Goal: Answer question/provide support: Share knowledge or assist other users

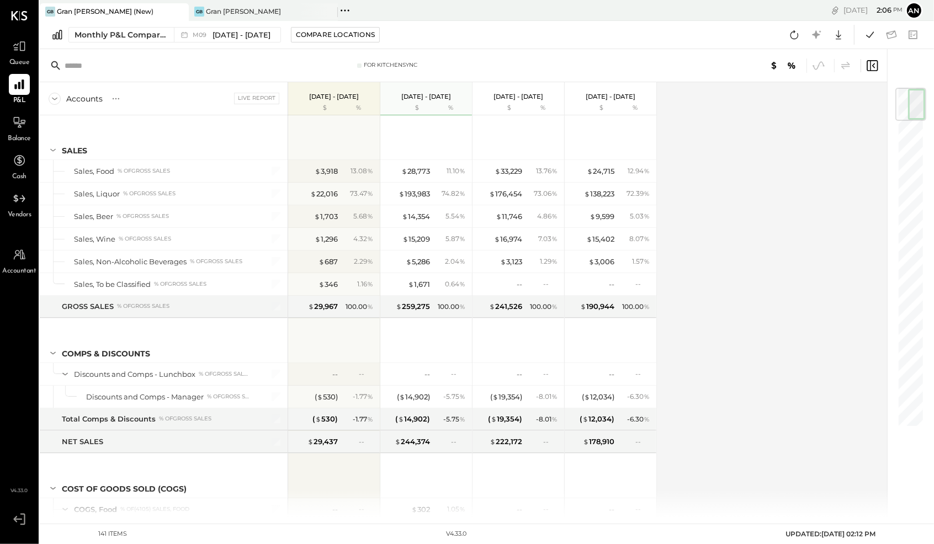
scroll to position [1, 0]
click at [20, 49] on icon at bounding box center [19, 46] width 13 height 10
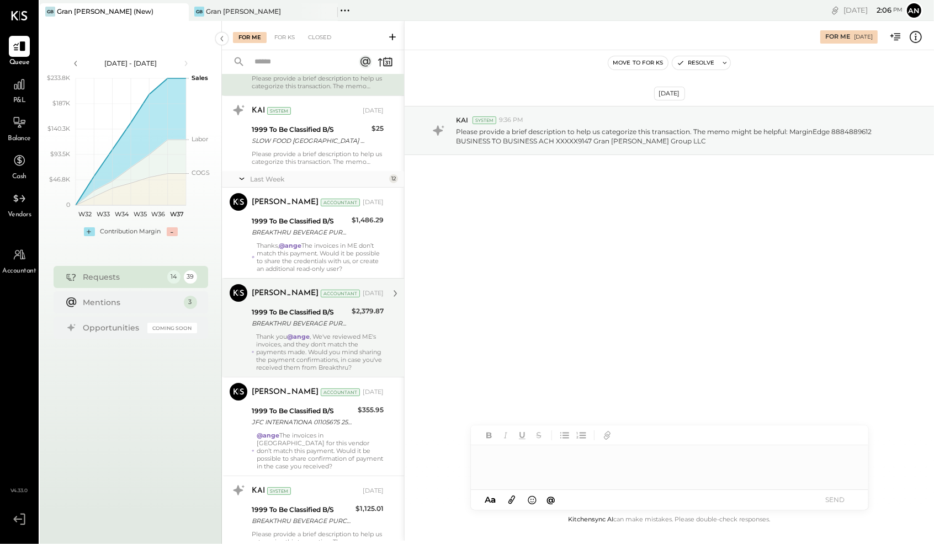
scroll to position [96, 0]
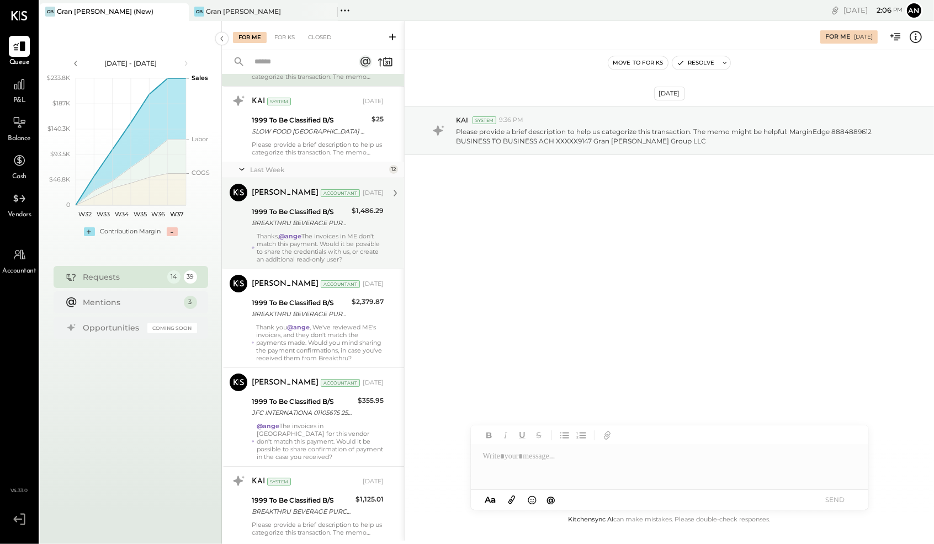
click at [318, 246] on div "Thanks, @ange The invoices in ME don’t match this payment. Would it be possible…" at bounding box center [320, 247] width 127 height 31
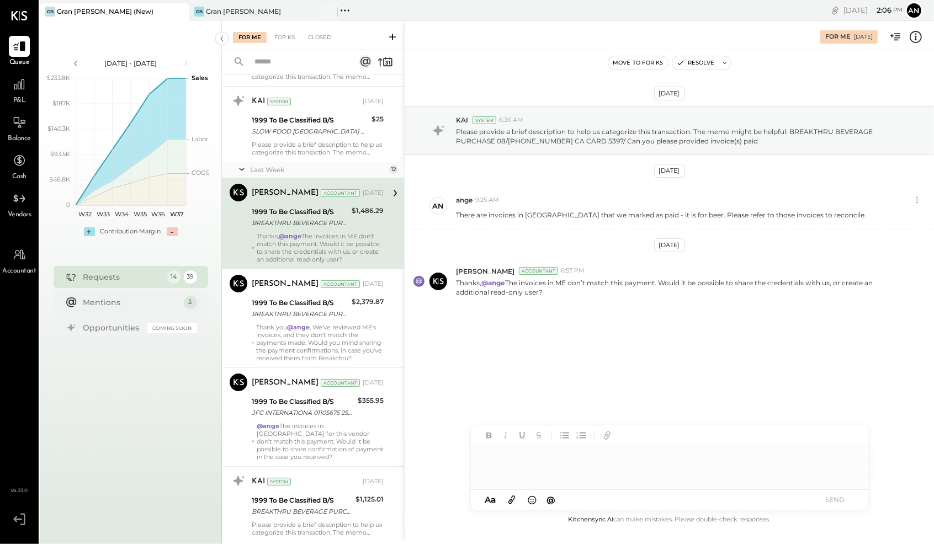
click at [658, 461] on div at bounding box center [670, 468] width 398 height 44
drag, startPoint x: 835, startPoint y: 499, endPoint x: 832, endPoint y: 504, distance: 6.4
click at [835, 499] on button "SEND" at bounding box center [835, 500] width 44 height 15
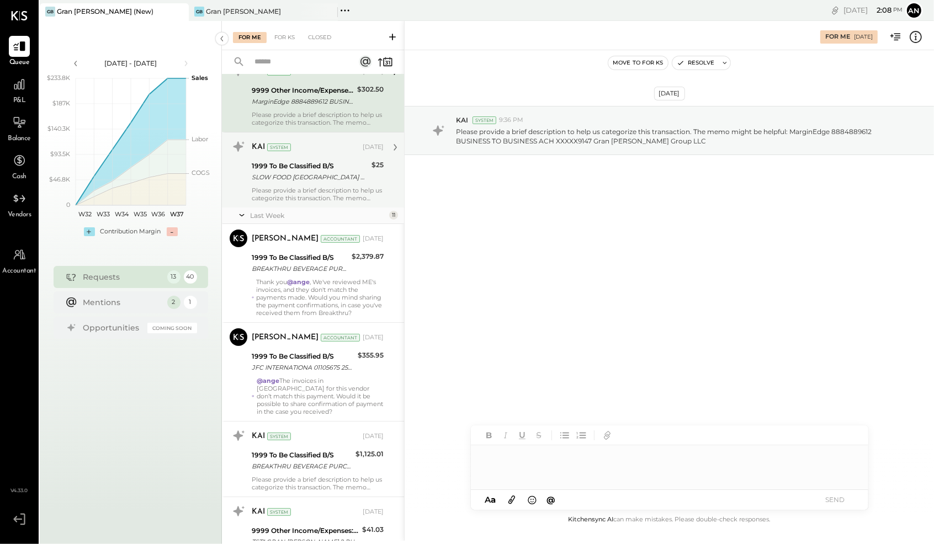
scroll to position [62, 0]
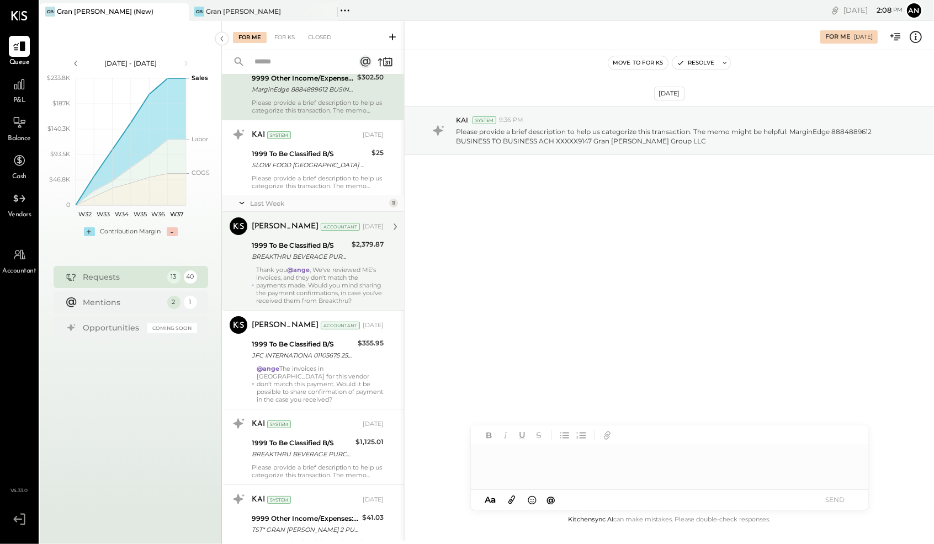
click at [349, 254] on div "1999 To Be Classified B/S BREAKTHRU BEVERAGE PURCHASE 08/[PHONE_NUMBER] CA CARD…" at bounding box center [318, 251] width 132 height 24
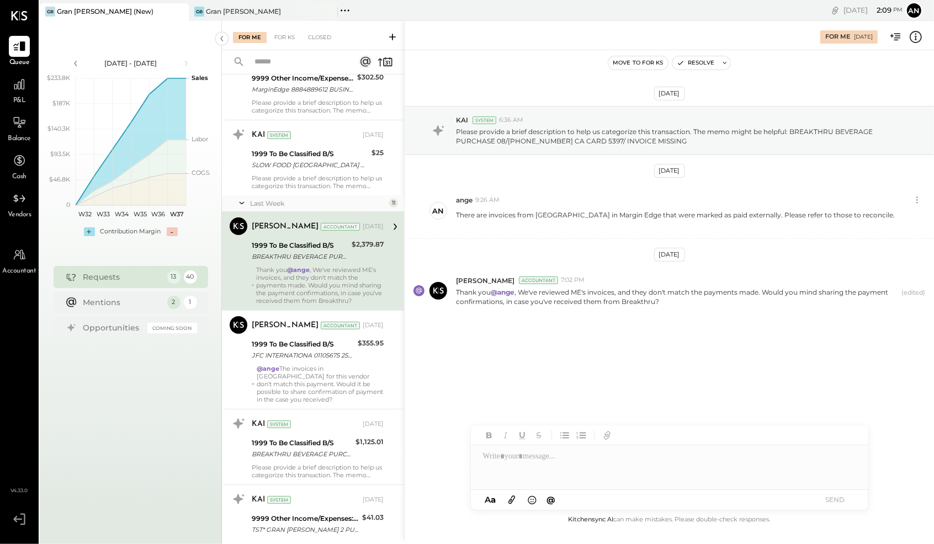
click at [509, 499] on icon at bounding box center [512, 500] width 12 height 13
click at [834, 502] on button "SEND" at bounding box center [835, 500] width 44 height 15
click at [531, 422] on div at bounding box center [670, 426] width 398 height 44
click at [649, 413] on div "**********" at bounding box center [670, 426] width 398 height 44
click at [837, 499] on button "SEND" at bounding box center [835, 500] width 44 height 15
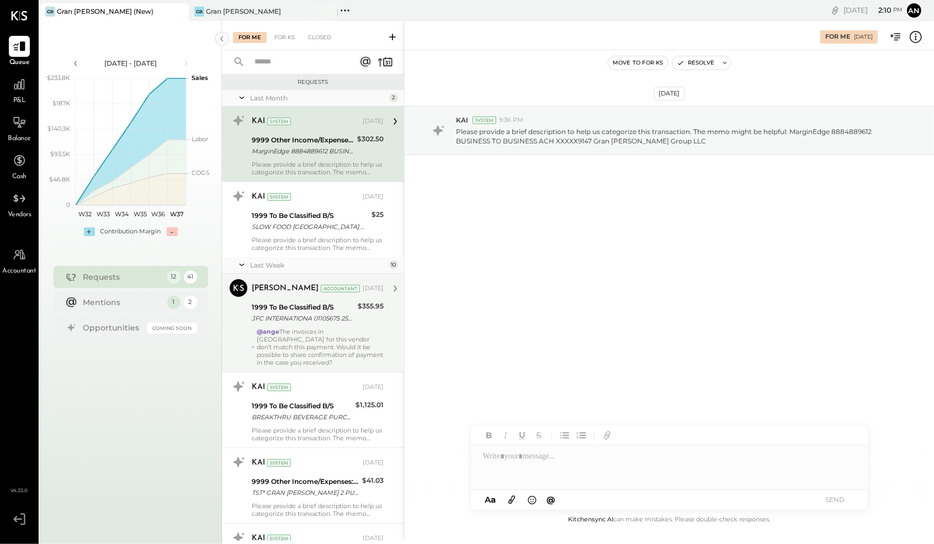
click at [346, 321] on div "JFC INTERNATIONA 01105675 250806 [PHONE_NUMBER] GRAN [PERSON_NAME] LLC/ Invoice…" at bounding box center [303, 318] width 103 height 11
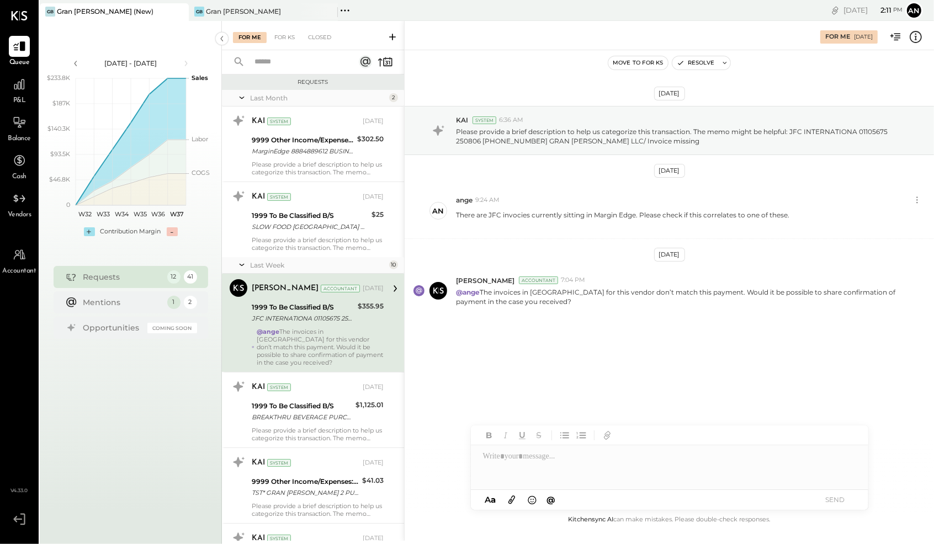
click at [512, 499] on icon at bounding box center [512, 500] width 7 height 8
click at [550, 434] on div at bounding box center [670, 428] width 398 height 44
click at [834, 501] on button "SEND" at bounding box center [835, 500] width 44 height 15
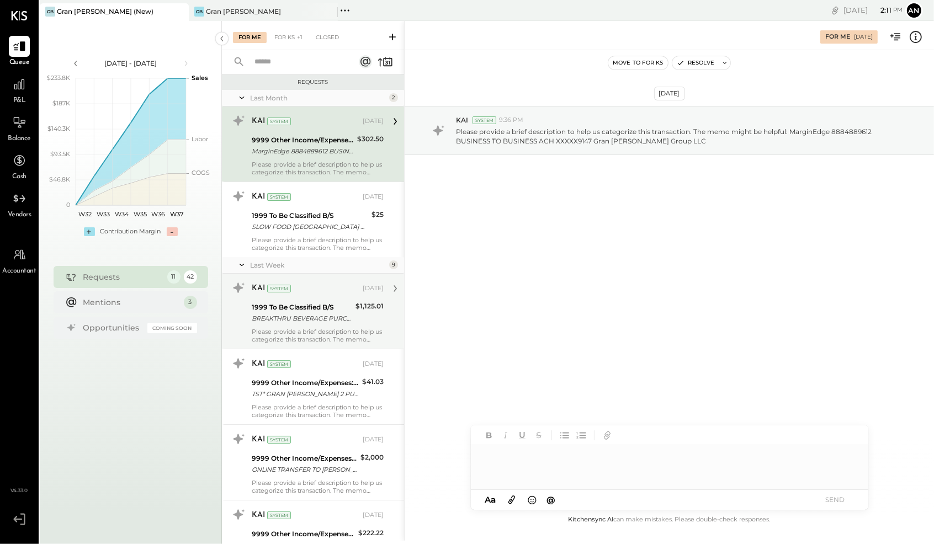
click at [308, 320] on div "BREAKTHRU BEVERAGE PURCHASE 08/[PHONE_NUMBER] CA CARD 5397" at bounding box center [302, 318] width 101 height 11
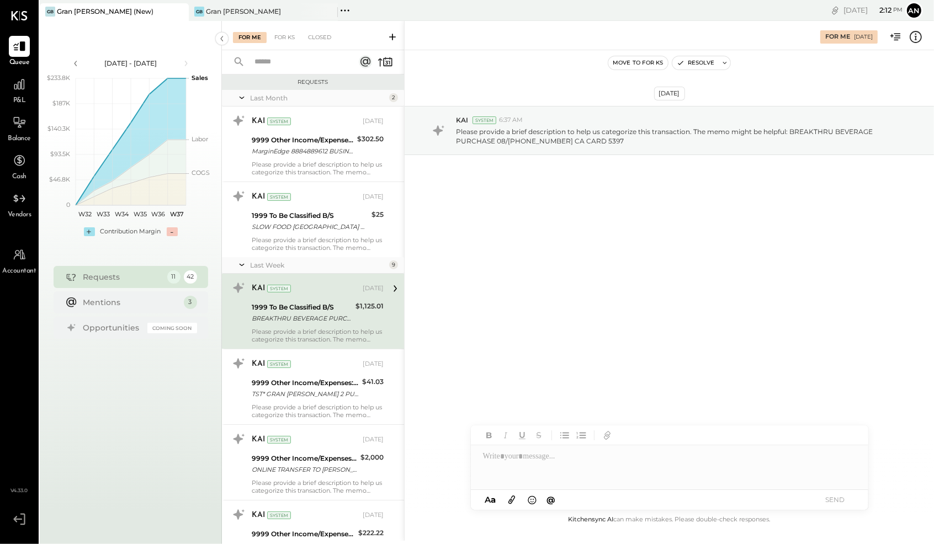
click at [511, 497] on icon at bounding box center [512, 500] width 12 height 13
click at [595, 431] on div at bounding box center [670, 428] width 398 height 44
click at [831, 504] on button "SEND" at bounding box center [835, 500] width 44 height 15
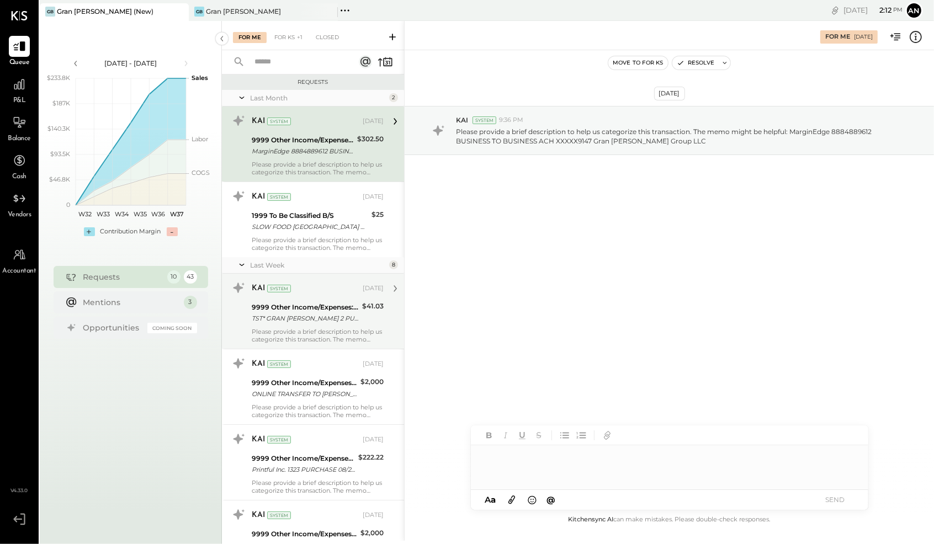
click at [305, 309] on div "9999 Other Income/Expenses:To Be Classified" at bounding box center [305, 307] width 107 height 11
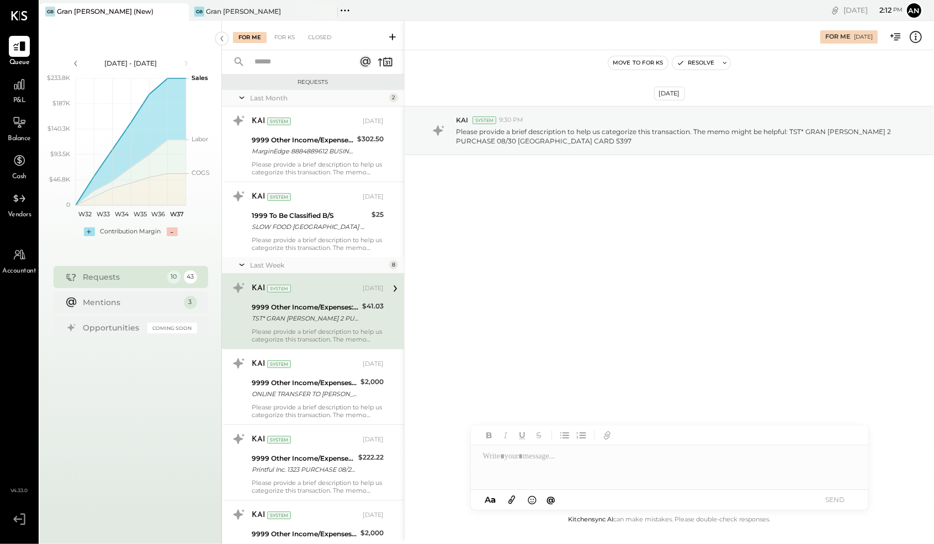
click at [615, 471] on div at bounding box center [670, 468] width 398 height 44
click at [838, 500] on button "SEND" at bounding box center [835, 500] width 44 height 15
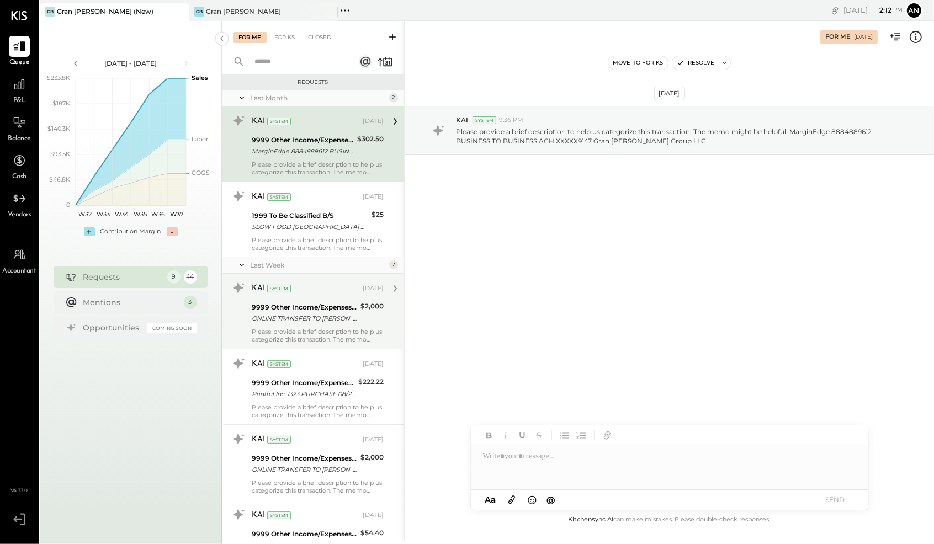
click at [317, 315] on div "ONLINE TRANSFER TO [PERSON_NAME] F EVERYDAY CHECKING XXXXXX5447 REF #IB0TQ7DM77…" at bounding box center [304, 318] width 105 height 11
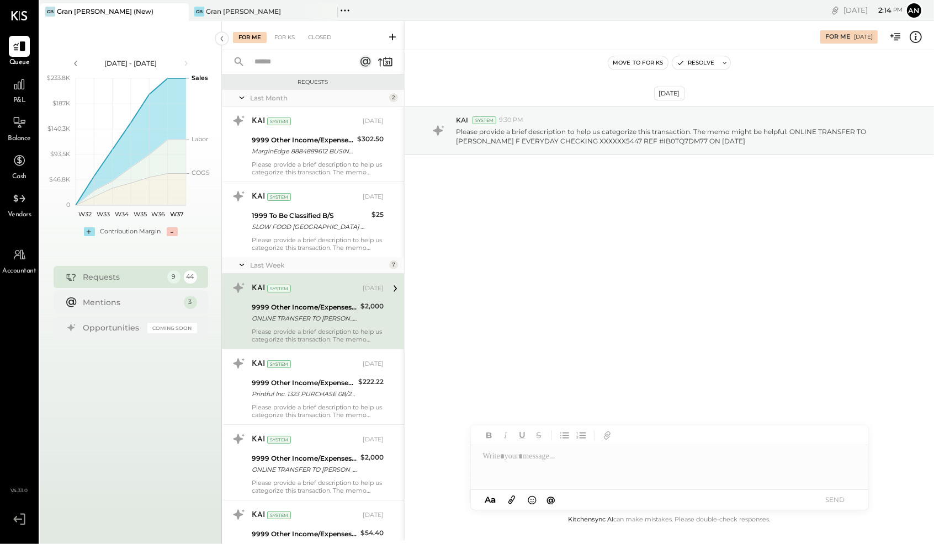
click at [546, 467] on div at bounding box center [670, 468] width 398 height 44
click at [837, 499] on button "SEND" at bounding box center [835, 500] width 44 height 15
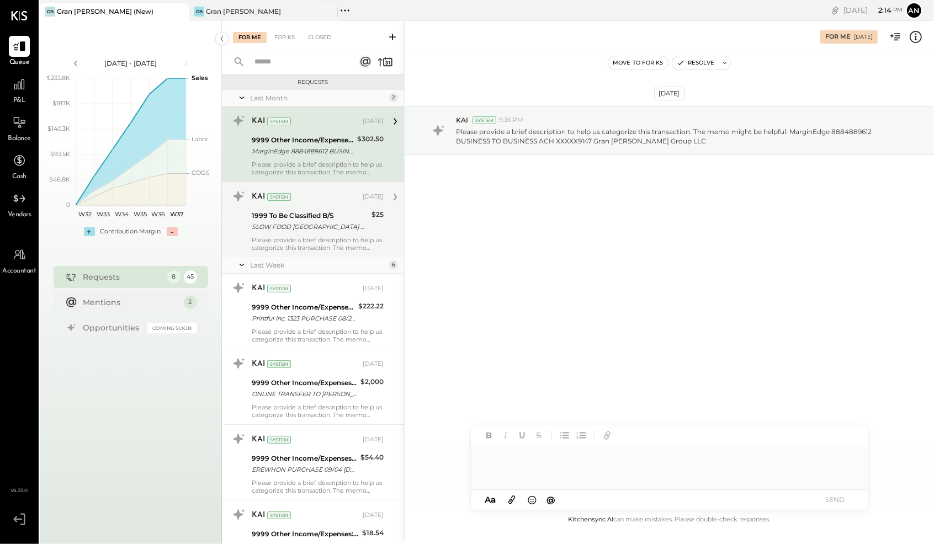
scroll to position [1, 0]
click at [313, 231] on div "1999 To Be Classified B/S SLOW FOOD [GEOGRAPHIC_DATA] PURCHASE 08/26 SLOWFOODUS…" at bounding box center [310, 221] width 117 height 24
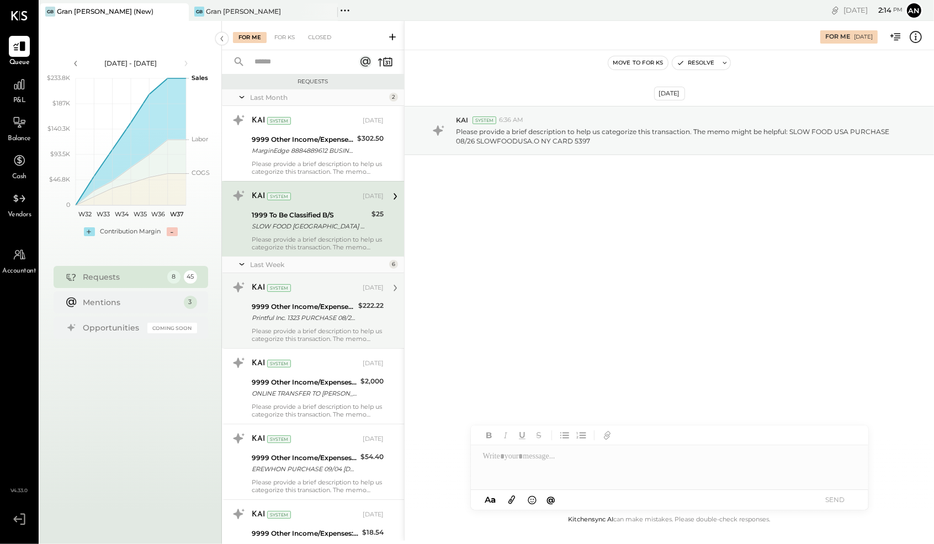
click at [324, 324] on div "9999 Other Income/Expenses:To Be Classified Printful Inc. 1323 PURCHASE 08/29 C…" at bounding box center [303, 312] width 103 height 24
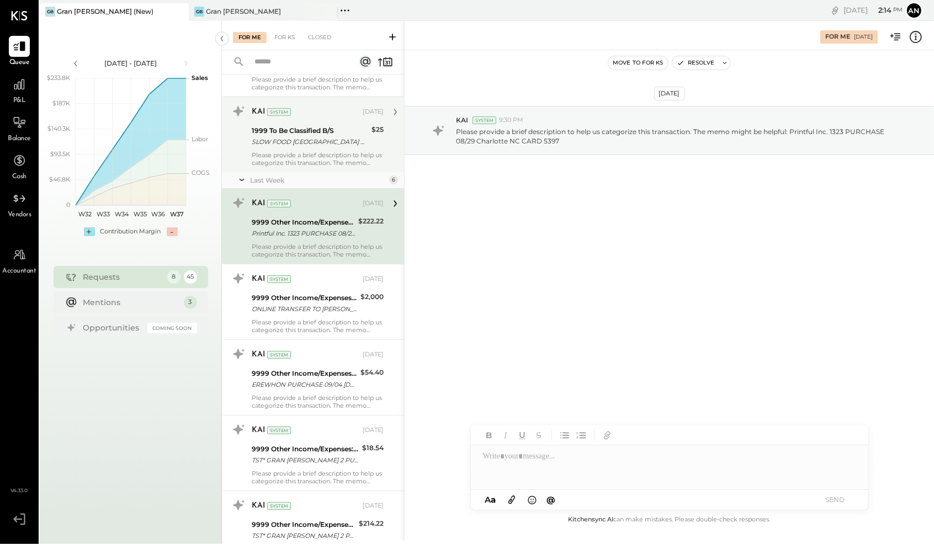
scroll to position [89, 0]
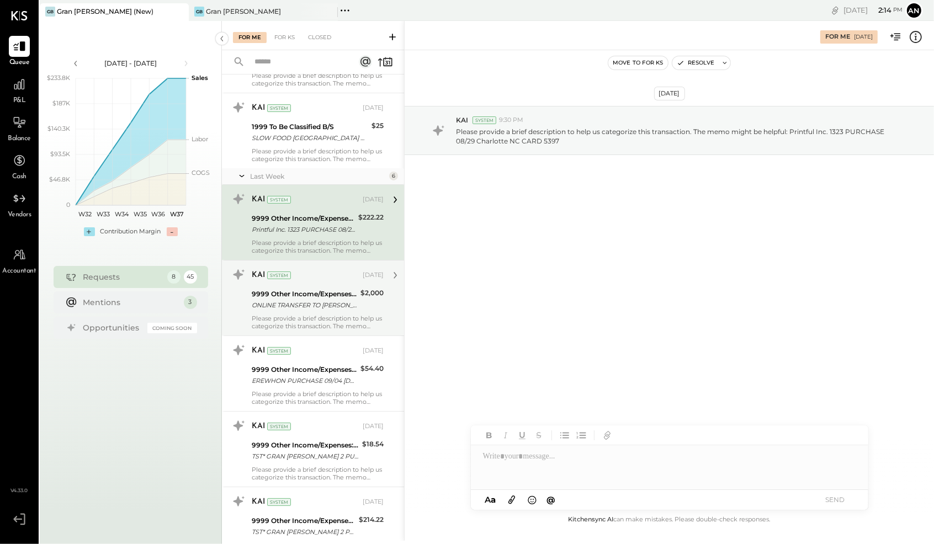
click at [294, 297] on div "9999 Other Income/Expenses:To Be Classified" at bounding box center [304, 294] width 105 height 11
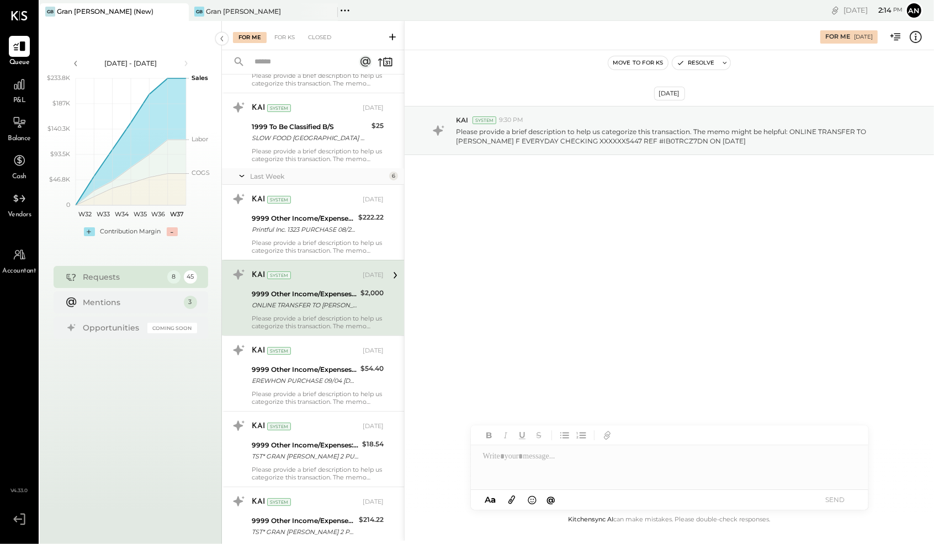
click at [588, 467] on div at bounding box center [670, 468] width 398 height 44
click at [834, 500] on button "SEND" at bounding box center [835, 500] width 44 height 15
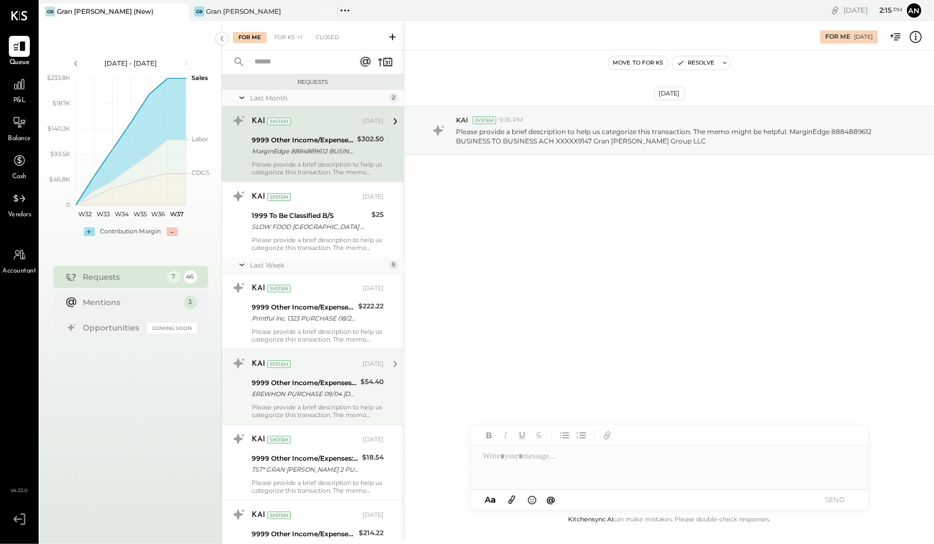
click at [315, 390] on div "EREWHON PURCHASE 09/04 [DOMAIN_NAME] CA CARD 5397" at bounding box center [304, 394] width 105 height 11
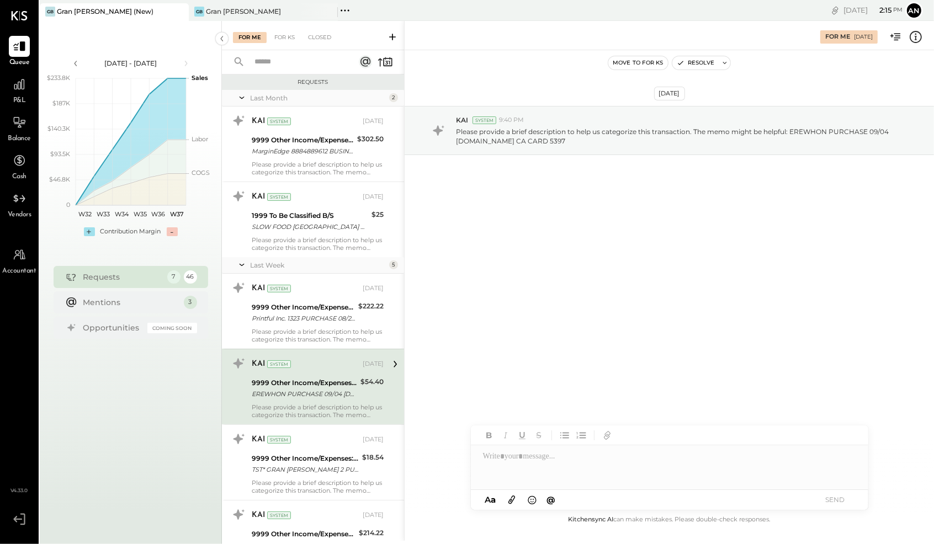
click at [597, 468] on div at bounding box center [670, 468] width 398 height 44
click at [837, 500] on button "SEND" at bounding box center [835, 500] width 44 height 15
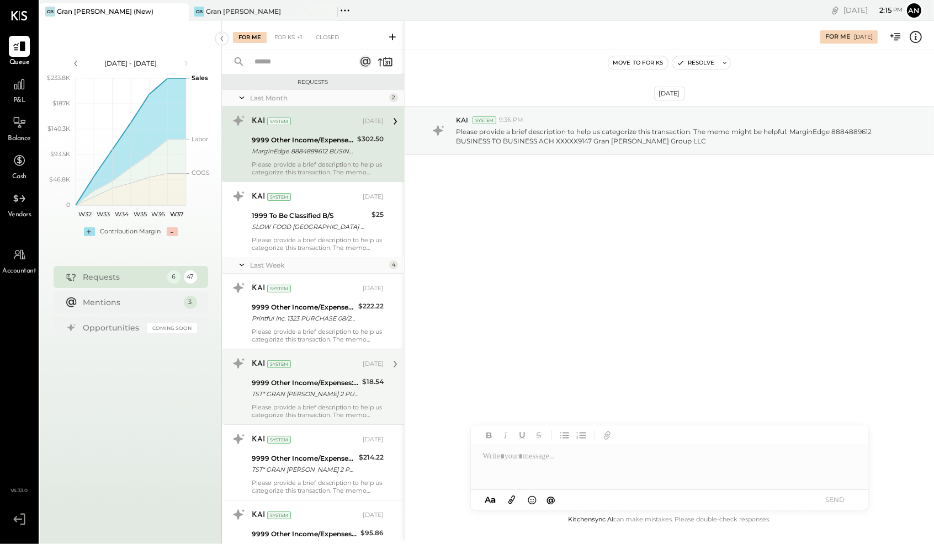
click at [298, 379] on div "9999 Other Income/Expenses:To Be Classified" at bounding box center [305, 383] width 107 height 11
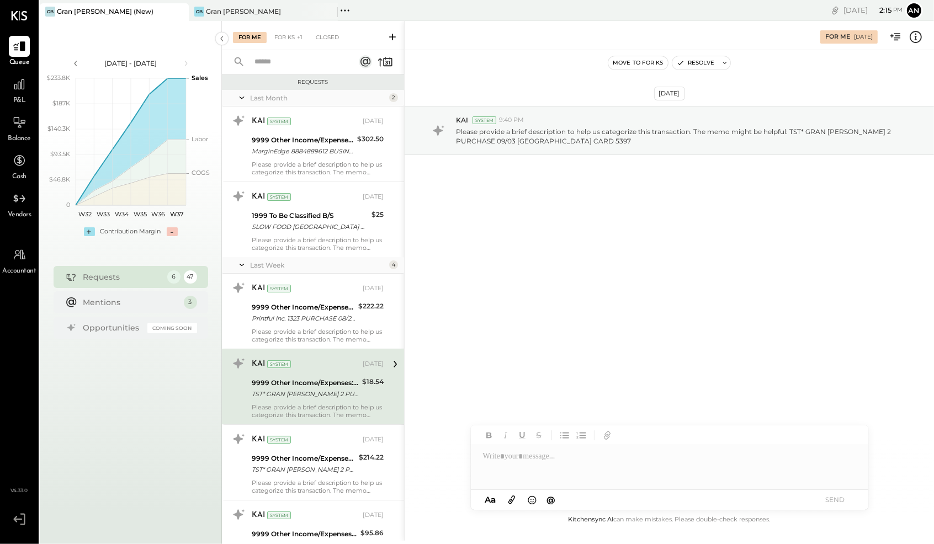
click at [557, 472] on div at bounding box center [670, 468] width 398 height 44
click at [833, 497] on button "SEND" at bounding box center [835, 500] width 44 height 15
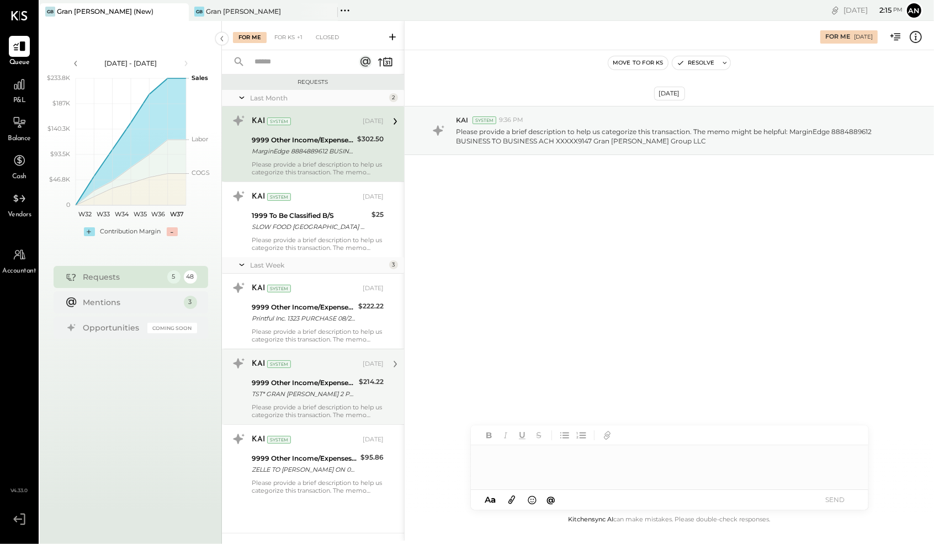
click at [325, 395] on div "TST* GRAN [PERSON_NAME] 2 PURCHASE 09/03 [GEOGRAPHIC_DATA] [GEOGRAPHIC_DATA] CA…" at bounding box center [304, 394] width 104 height 11
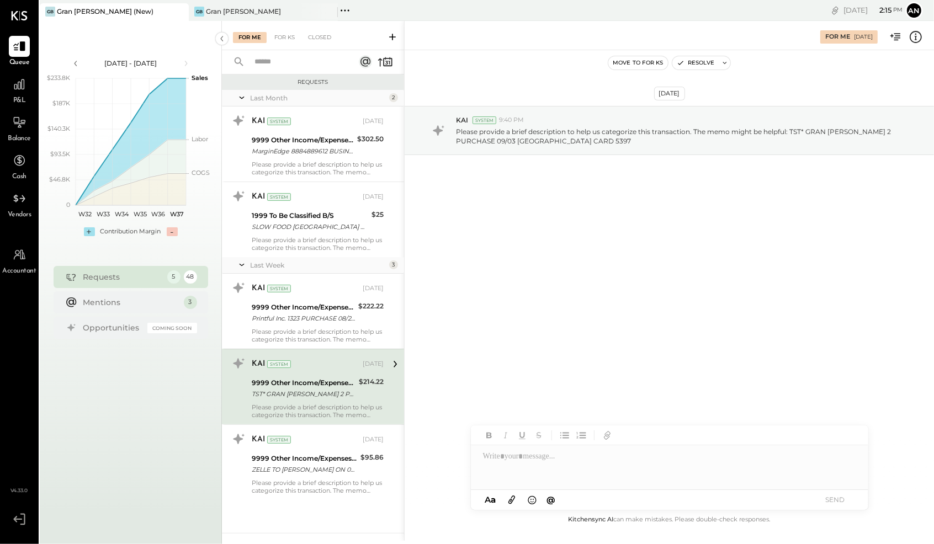
click at [658, 481] on div at bounding box center [670, 468] width 398 height 44
click at [837, 503] on button "SEND" at bounding box center [835, 500] width 44 height 15
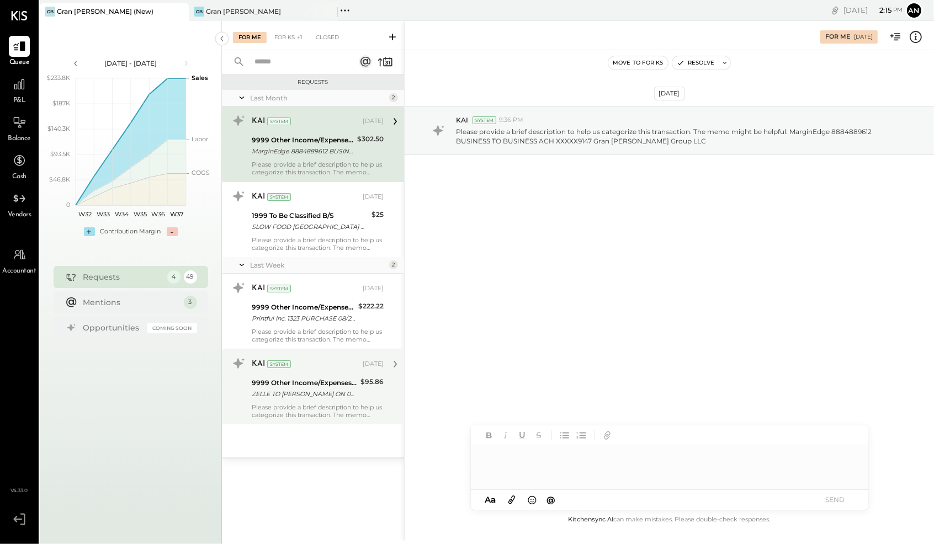
click at [324, 404] on div "Please provide a brief description to help us categorize this transaction. The …" at bounding box center [318, 411] width 132 height 15
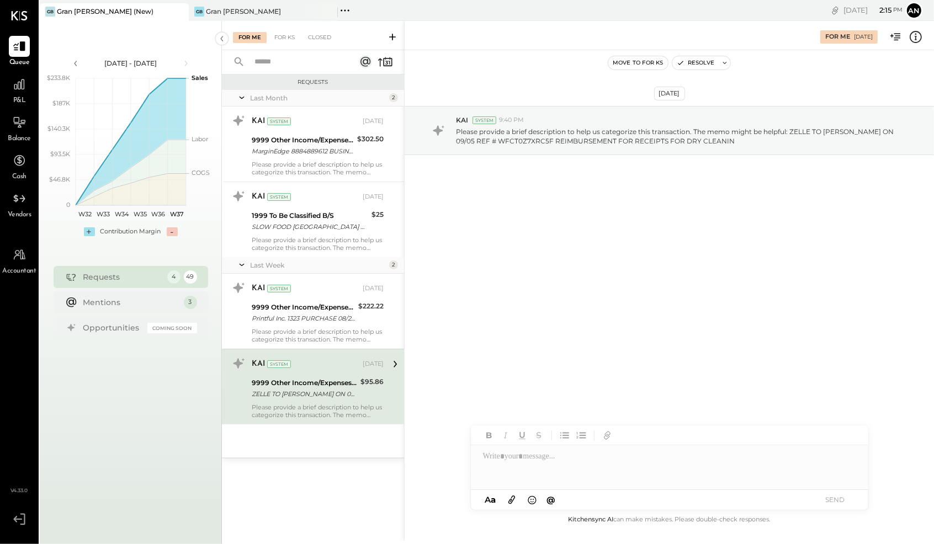
click at [570, 473] on div at bounding box center [670, 468] width 398 height 44
click at [834, 503] on button "SEND" at bounding box center [835, 500] width 44 height 15
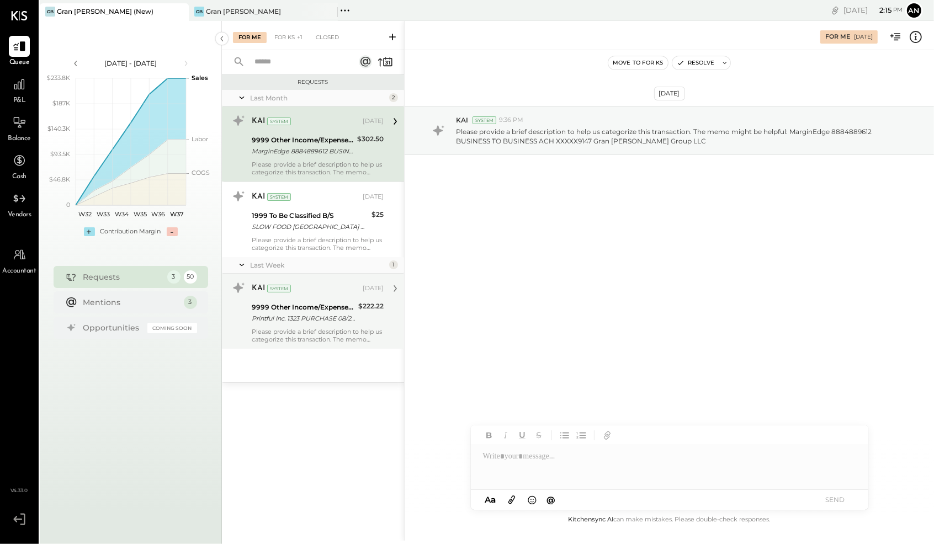
click at [325, 320] on div "Printful Inc. 1323 PURCHASE 08/29 Charlotte NC CARD 5397" at bounding box center [303, 318] width 103 height 11
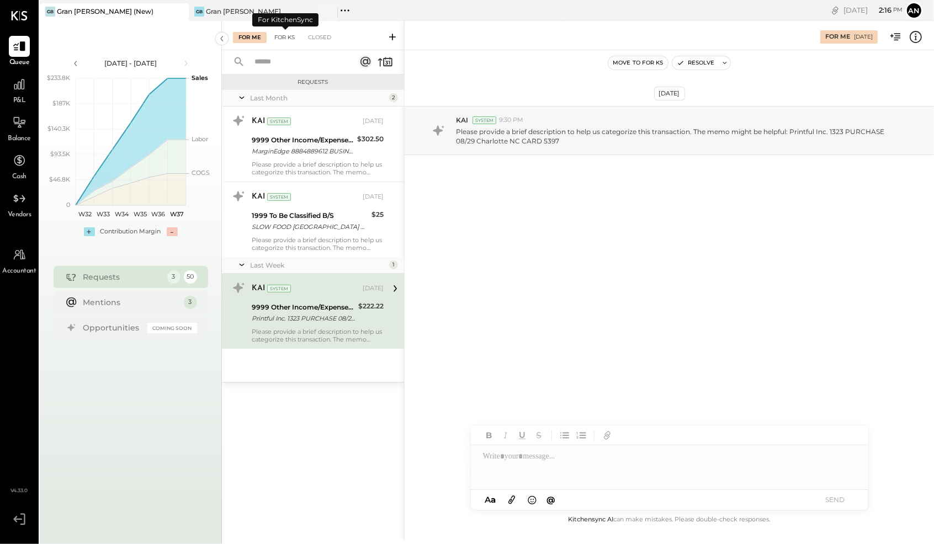
click at [285, 36] on div "For KS" at bounding box center [284, 37] width 31 height 11
